Goal: Task Accomplishment & Management: Manage account settings

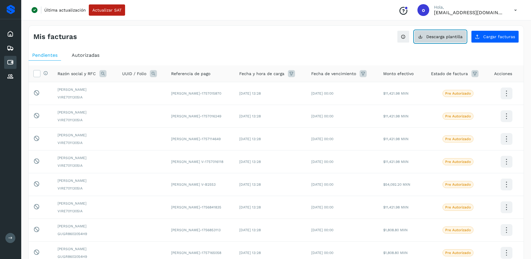
click at [446, 37] on span "Descarga plantilla" at bounding box center [444, 37] width 36 height 4
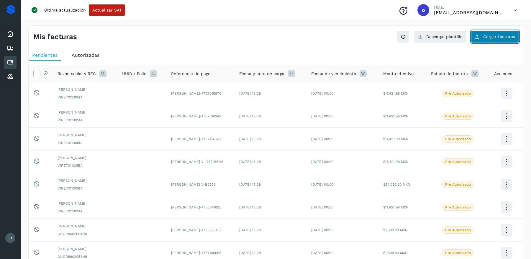
click at [485, 37] on span "Cargar facturas" at bounding box center [499, 37] width 32 height 4
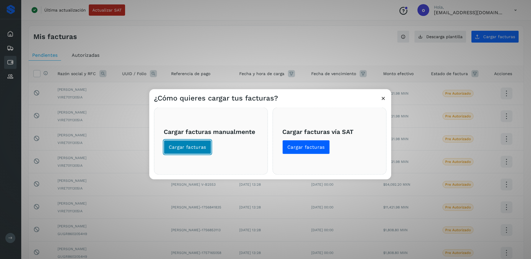
click at [178, 148] on span "Cargar facturas" at bounding box center [187, 147] width 37 height 6
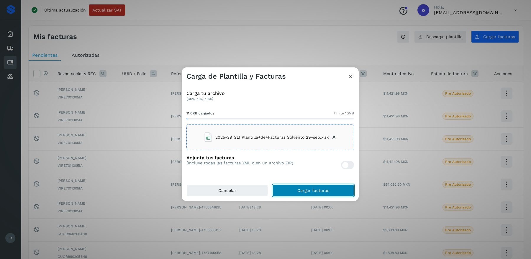
click at [294, 191] on button "Cargar facturas" at bounding box center [313, 190] width 81 height 12
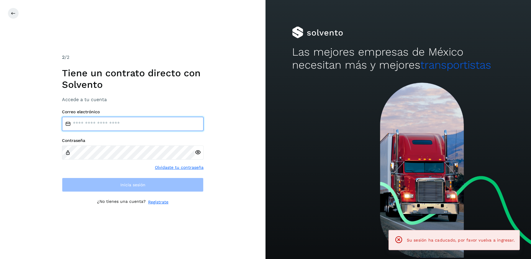
type input "**********"
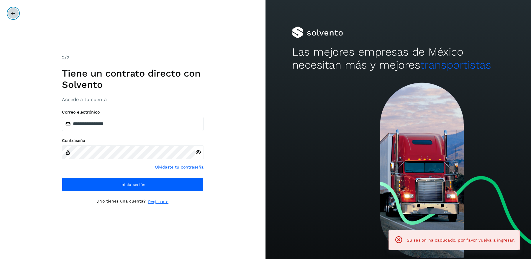
click at [12, 14] on icon at bounding box center [13, 13] width 5 height 5
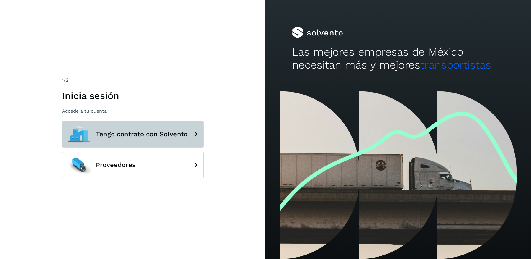
click at [111, 143] on button "Tengo contrato con Solvento" at bounding box center [133, 134] width 142 height 27
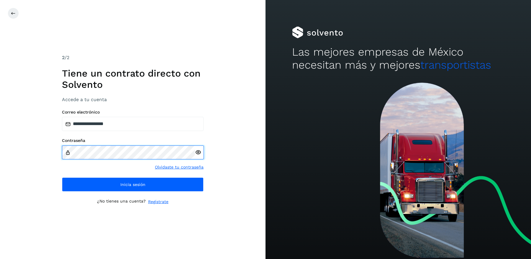
click at [26, 144] on div "**********" at bounding box center [133, 129] width 266 height 259
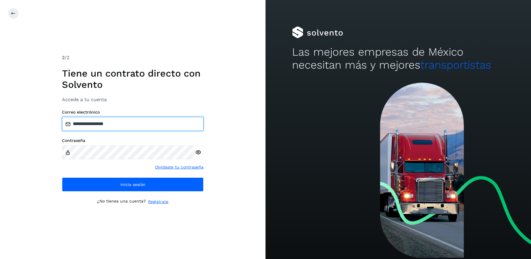
drag, startPoint x: 130, startPoint y: 126, endPoint x: 10, endPoint y: 109, distance: 121.0
click at [11, 109] on div "**********" at bounding box center [133, 129] width 266 height 259
paste input "**********"
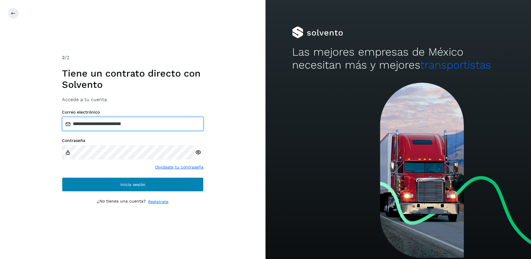
type input "**********"
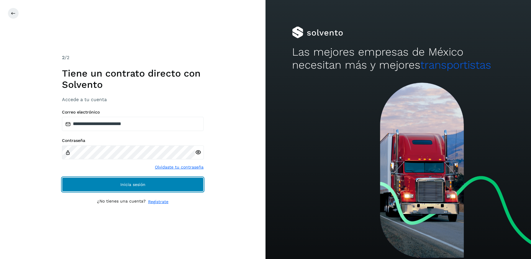
click at [86, 183] on button "Inicia sesión" at bounding box center [133, 184] width 142 height 14
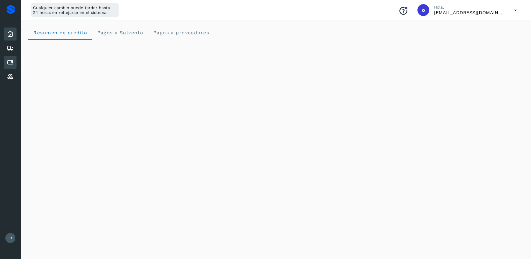
click at [12, 63] on icon at bounding box center [10, 62] width 7 height 7
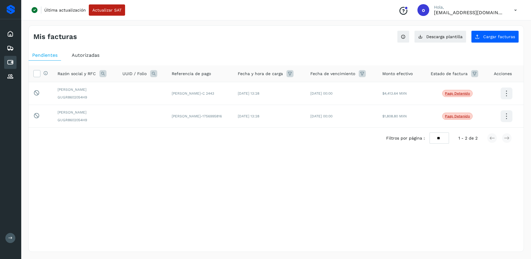
click at [86, 54] on span "Autorizadas" at bounding box center [86, 55] width 28 height 6
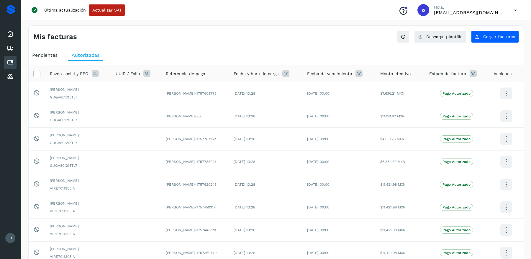
click at [48, 55] on span "Pendientes" at bounding box center [44, 55] width 25 height 6
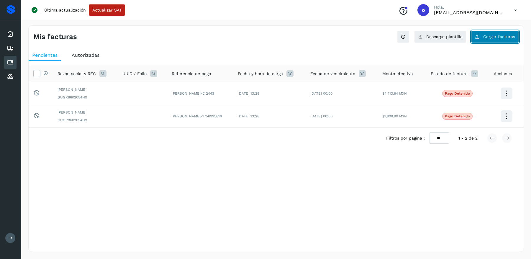
click at [500, 36] on span "Cargar facturas" at bounding box center [499, 37] width 32 height 4
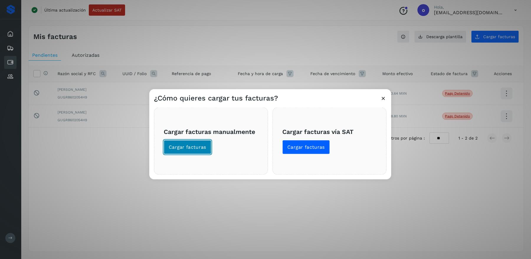
click at [179, 152] on button "Cargar facturas" at bounding box center [188, 147] width 48 height 14
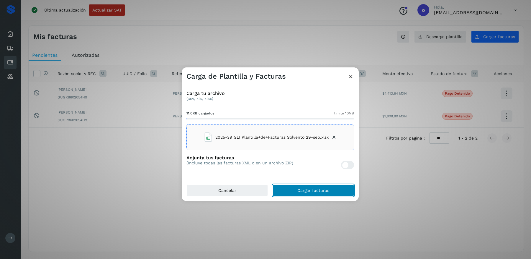
click at [287, 192] on button "Cargar facturas" at bounding box center [313, 190] width 81 height 12
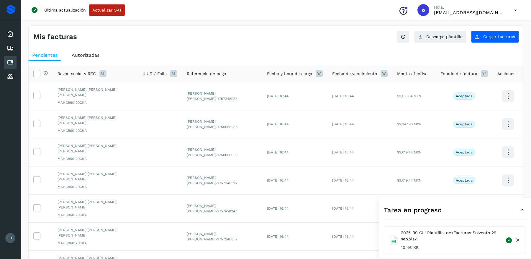
click at [522, 209] on icon at bounding box center [522, 209] width 7 height 7
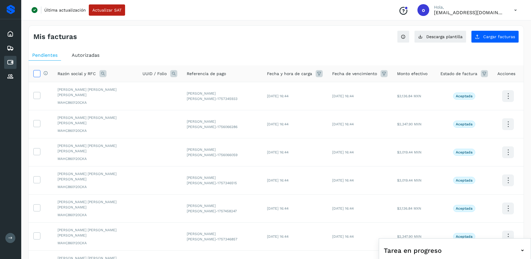
click at [36, 73] on icon at bounding box center [37, 73] width 6 height 6
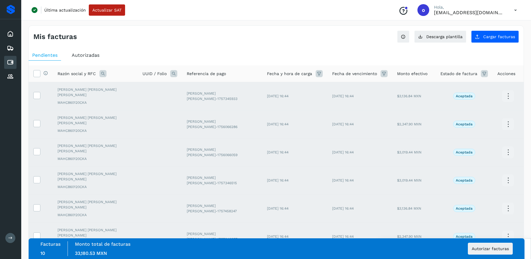
scroll to position [99, 0]
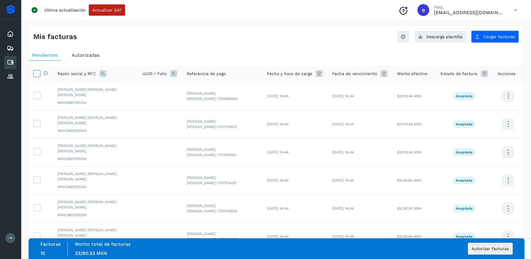
click at [37, 75] on icon at bounding box center [37, 73] width 6 height 6
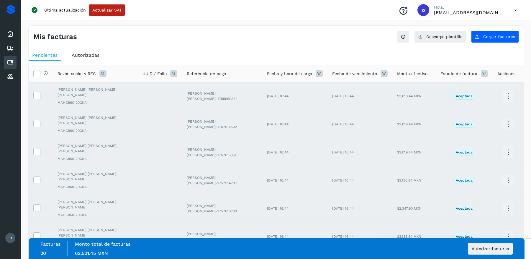
scroll to position [99, 0]
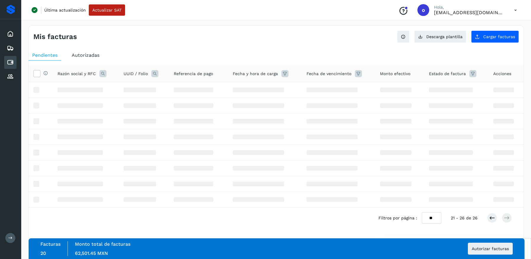
scroll to position [0, 0]
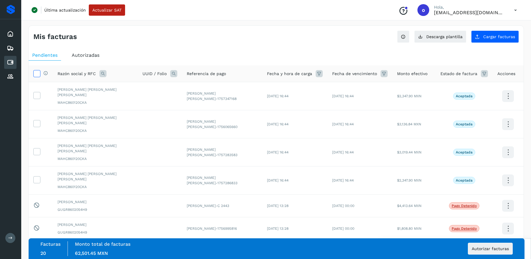
click at [39, 72] on icon at bounding box center [37, 73] width 6 height 6
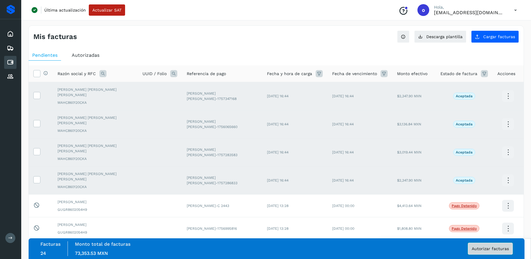
click at [497, 249] on span "Autorizar facturas" at bounding box center [490, 248] width 37 height 4
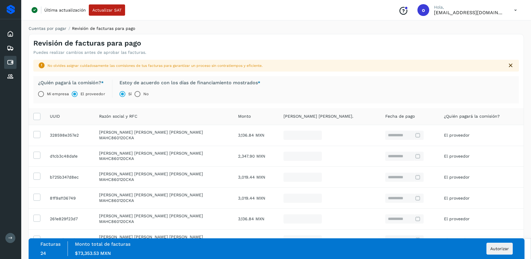
scroll to position [138, 0]
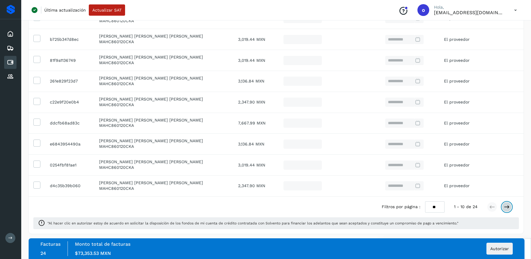
click at [510, 208] on button at bounding box center [507, 207] width 10 height 10
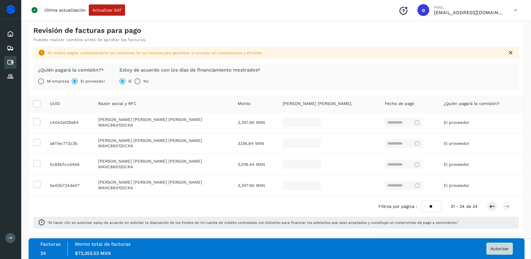
click at [500, 249] on span "Autorizar" at bounding box center [499, 248] width 19 height 4
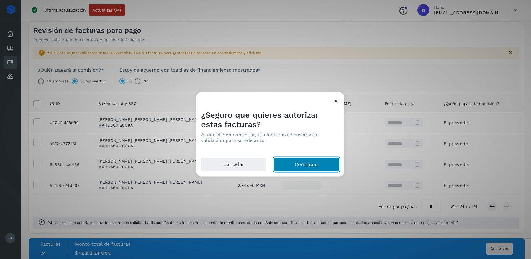
click at [313, 167] on button "Continuar" at bounding box center [307, 164] width 66 height 14
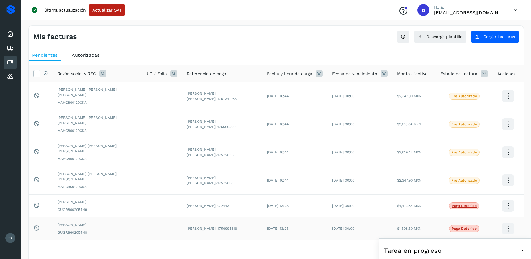
drag, startPoint x: 114, startPoint y: 203, endPoint x: 55, endPoint y: 202, distance: 58.1
click at [55, 217] on td "[PERSON_NAME] GUGR8602054H9" at bounding box center [95, 228] width 85 height 23
copy span "[PERSON_NAME]"
click at [191, 240] on div "Filtros por página : ** ** ** 21 - 26 de 26" at bounding box center [276, 250] width 495 height 21
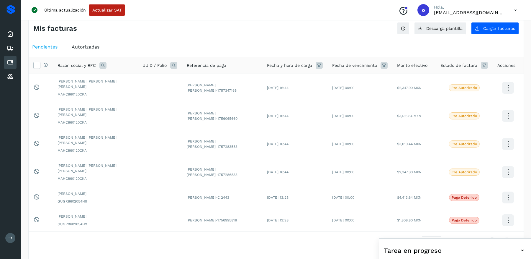
click at [514, 11] on icon at bounding box center [516, 10] width 12 height 12
click at [465, 37] on div "Cerrar sesión" at bounding box center [486, 37] width 70 height 11
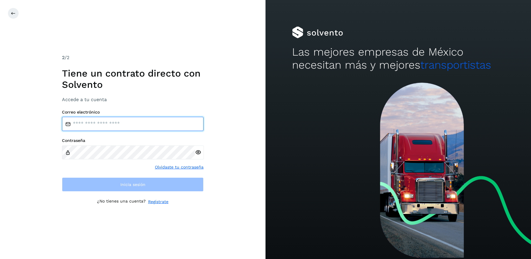
type input "**********"
